Goal: Check status

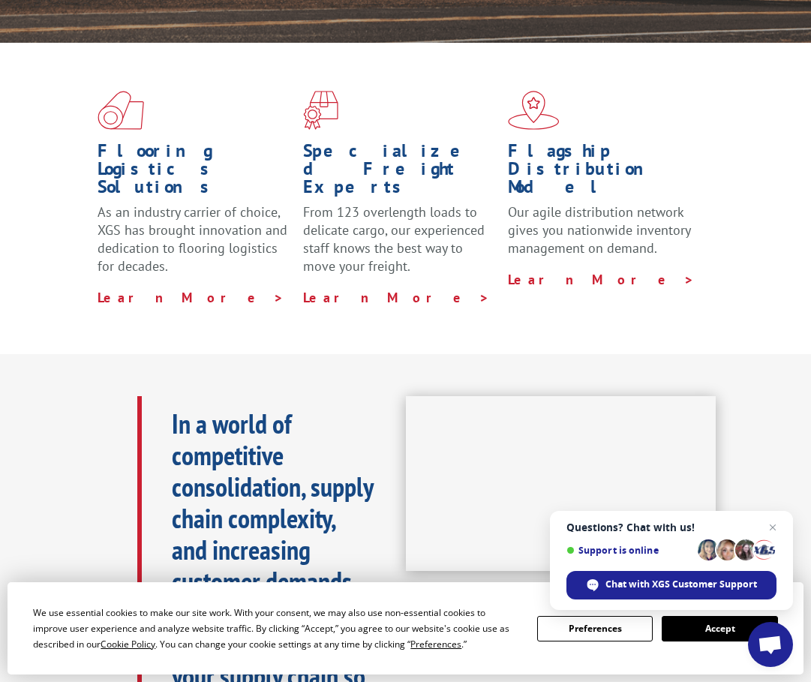
scroll to position [125, 0]
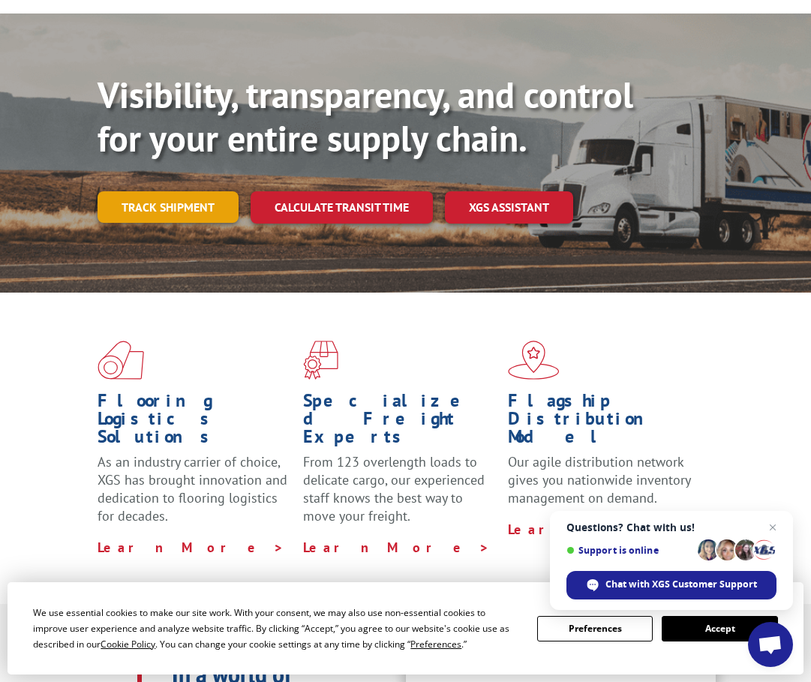
click at [191, 211] on link "Track shipment" at bounding box center [168, 207] width 141 height 32
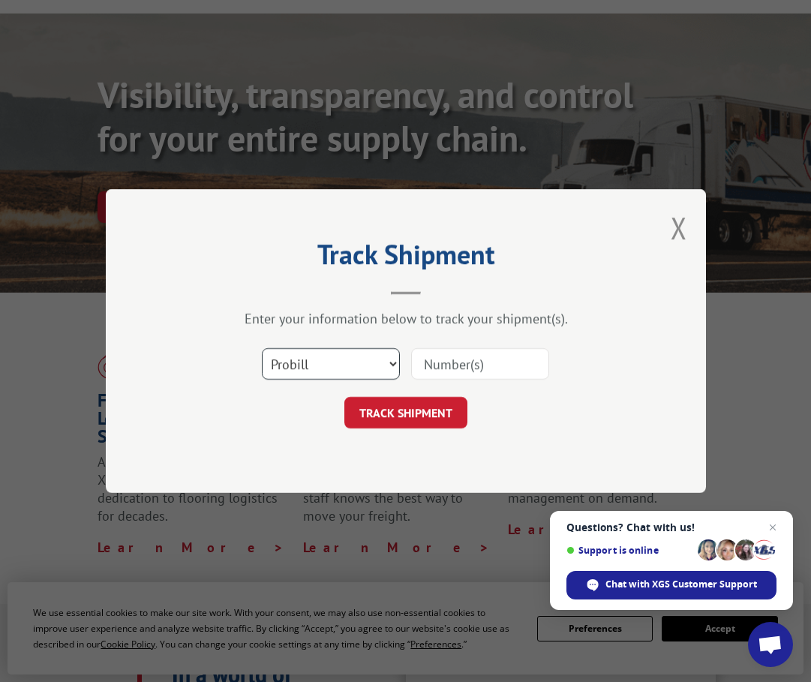
click at [350, 373] on select "Select category... Probill BOL PO" at bounding box center [331, 364] width 138 height 32
select select "bol"
click at [262, 348] on select "Select category... Probill BOL PO" at bounding box center [331, 364] width 138 height 32
click at [469, 367] on input at bounding box center [480, 364] width 138 height 32
paste input "RSO991734"
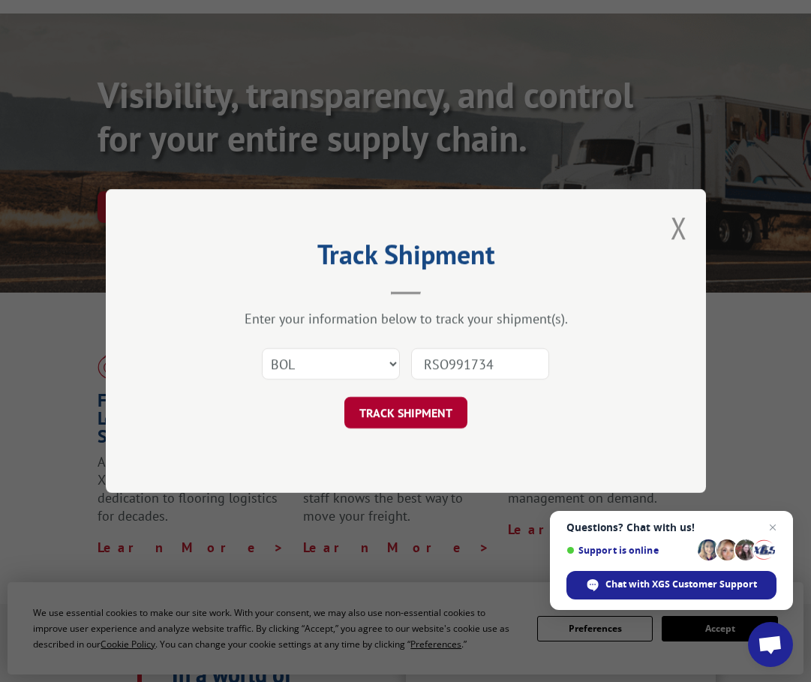
type input "RSO991734"
click at [395, 422] on button "TRACK SHIPMENT" at bounding box center [405, 413] width 123 height 32
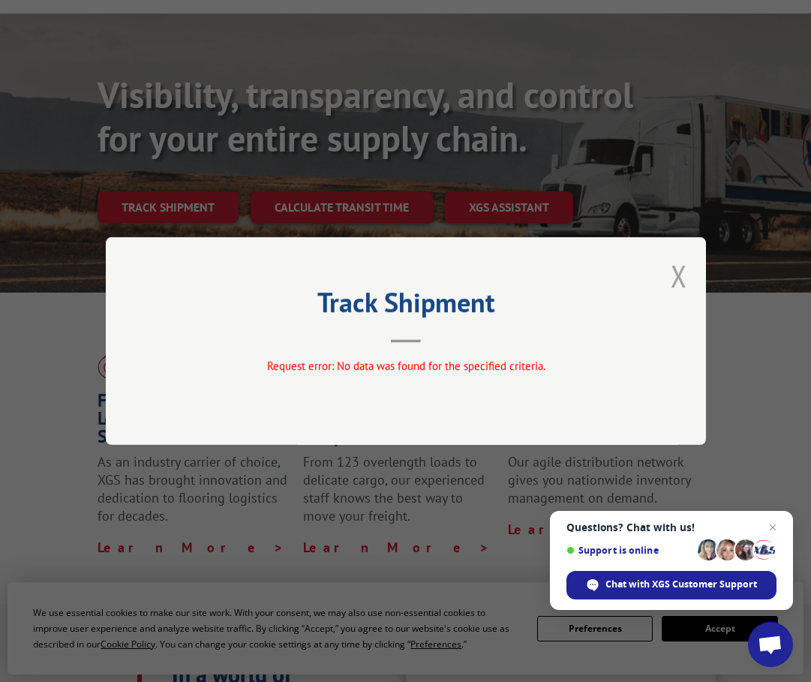
click at [686, 277] on button "Close modal" at bounding box center [679, 276] width 17 height 40
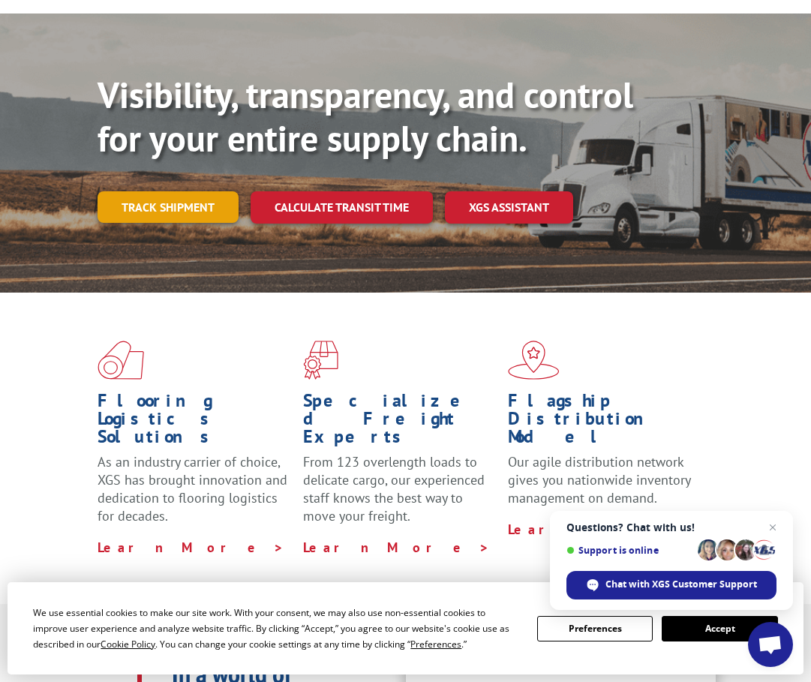
click at [171, 206] on link "Track shipment" at bounding box center [168, 207] width 141 height 32
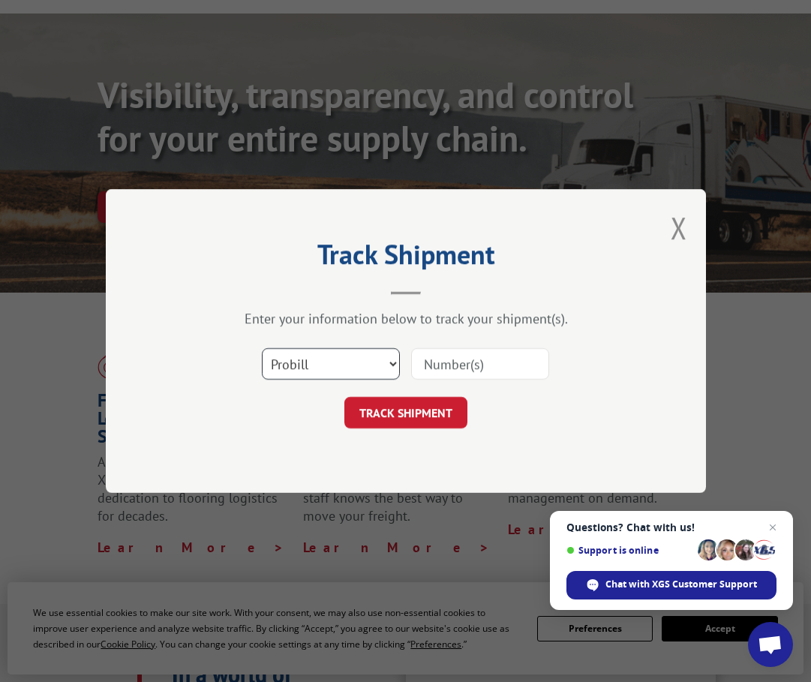
click at [326, 366] on select "Select category... Probill BOL PO" at bounding box center [331, 364] width 138 height 32
select select "po"
click at [262, 348] on select "Select category... Probill BOL PO" at bounding box center [331, 364] width 138 height 32
click at [489, 368] on input at bounding box center [480, 364] width 138 height 32
paste input "4-25-OCEAN"
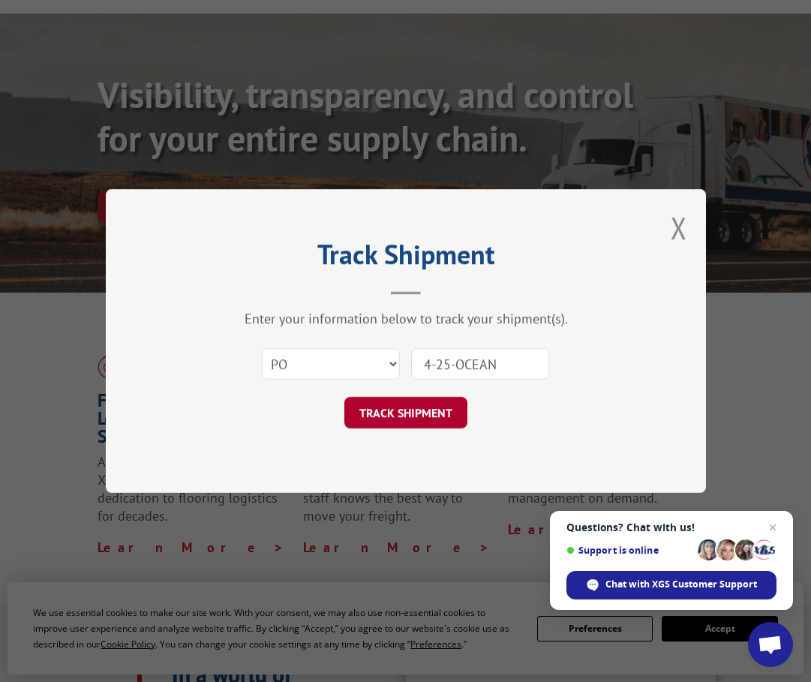
type input "4-25-OCEAN"
click at [401, 403] on button "TRACK SHIPMENT" at bounding box center [405, 413] width 123 height 32
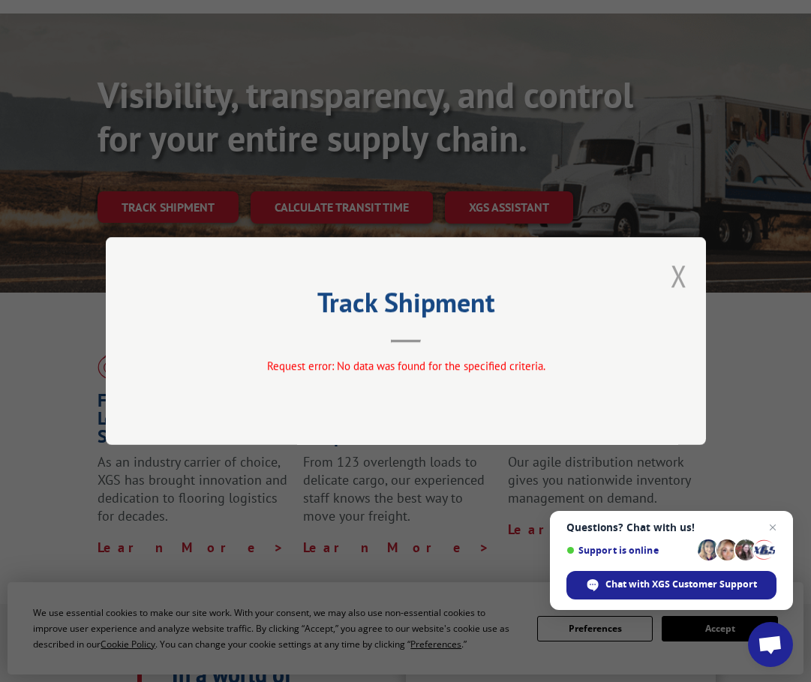
click at [676, 275] on button "Close modal" at bounding box center [679, 276] width 17 height 40
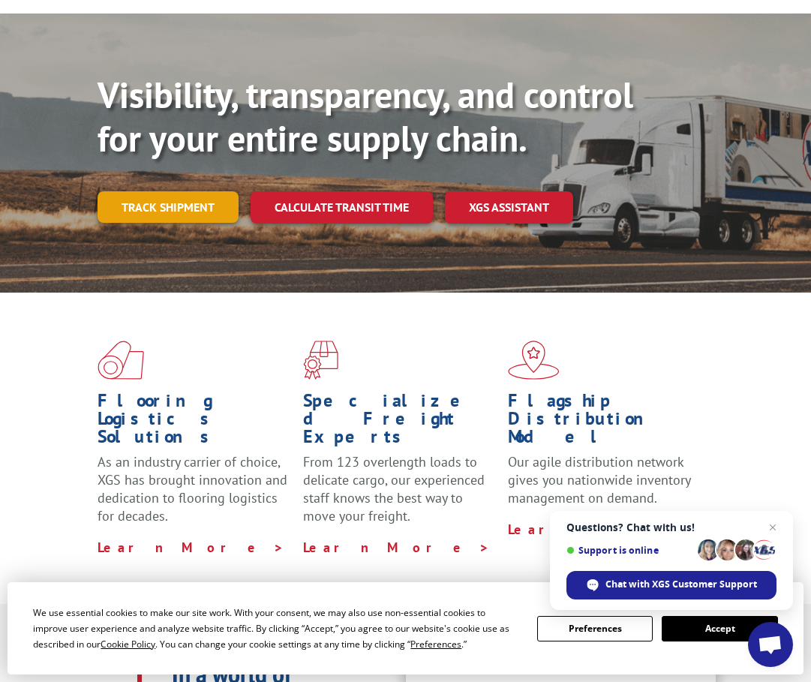
click at [182, 203] on link "Track shipment" at bounding box center [168, 207] width 141 height 32
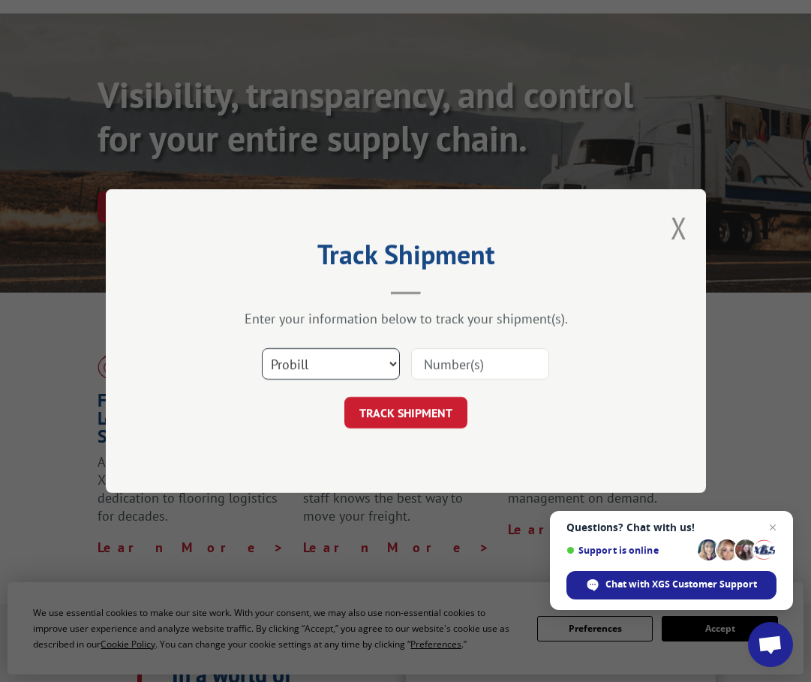
click at [311, 366] on select "Select category... Probill BOL PO" at bounding box center [331, 364] width 138 height 32
select select "bol"
click at [262, 348] on select "Select category... Probill BOL PO" at bounding box center [331, 364] width 138 height 32
click at [458, 373] on input at bounding box center [480, 364] width 138 height 32
paste input "311720"
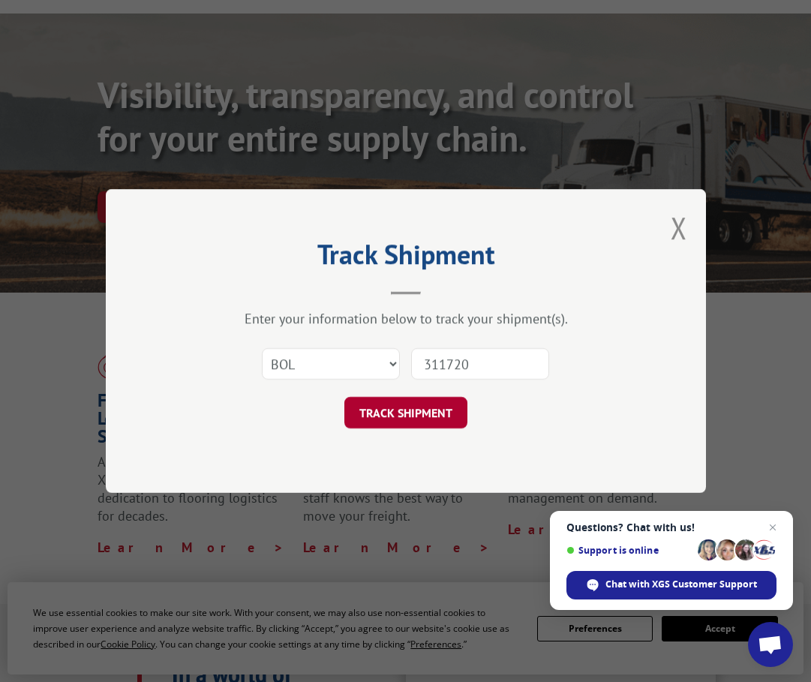
type input "311720"
click at [406, 408] on button "TRACK SHIPMENT" at bounding box center [405, 413] width 123 height 32
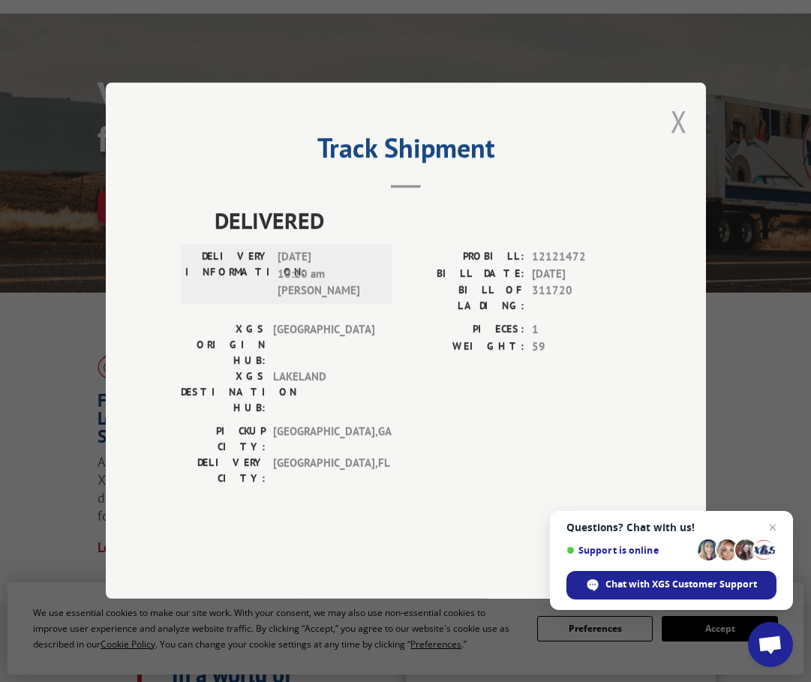
click at [686, 141] on button "Close modal" at bounding box center [679, 121] width 17 height 40
